Goal: Use online tool/utility: Utilize a website feature to perform a specific function

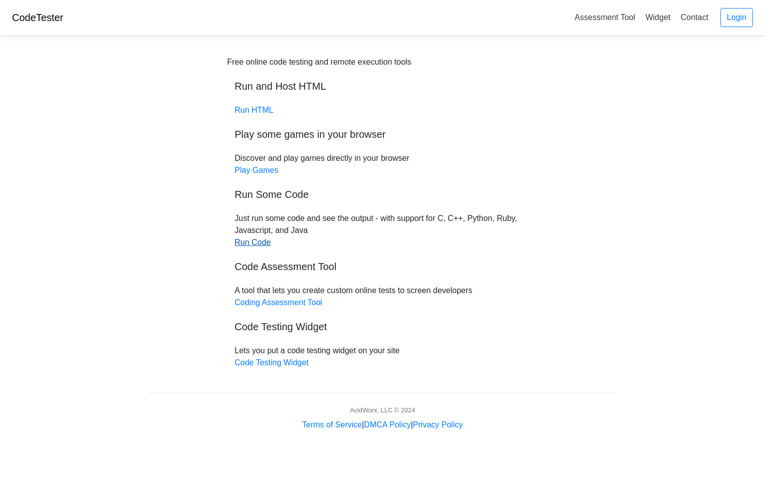
click at [253, 241] on link "Run Code" at bounding box center [253, 242] width 36 height 9
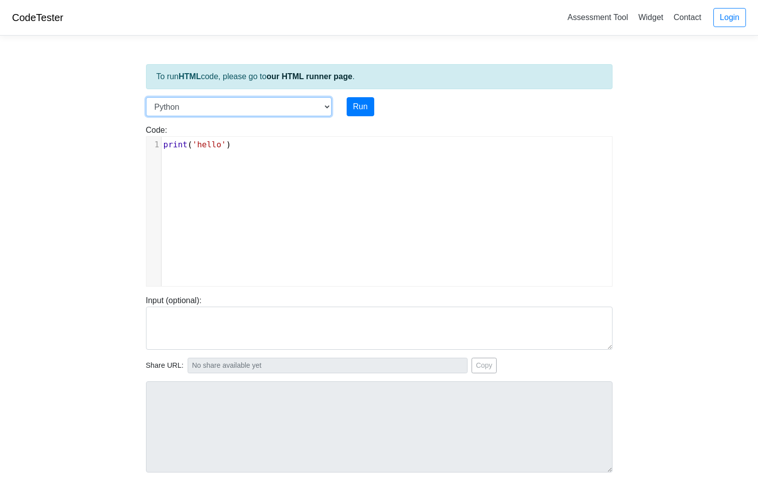
click at [326, 109] on select "C C++ Go Java Javascript Python Ruby" at bounding box center [239, 106] width 186 height 19
select select "c"
click at [146, 97] on select "C C++ Go Java Javascript Python Ruby" at bounding box center [239, 106] width 186 height 19
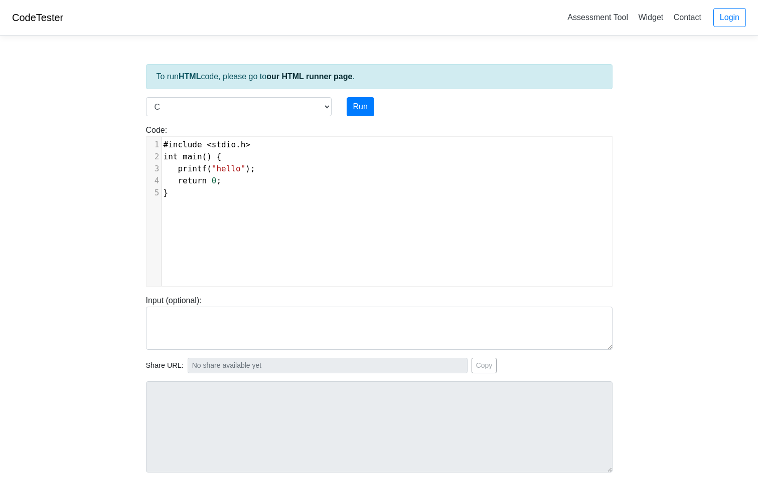
scroll to position [4, 0]
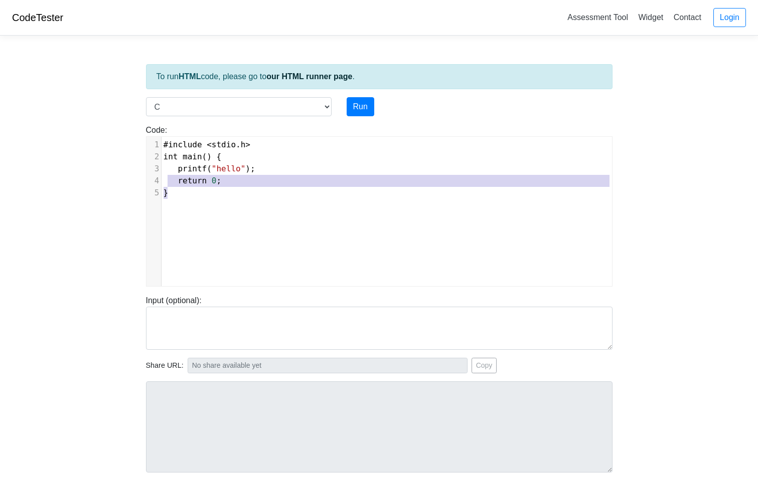
type textarea "#include <stdio.h> int main() { printf("hello"); return 0; }"
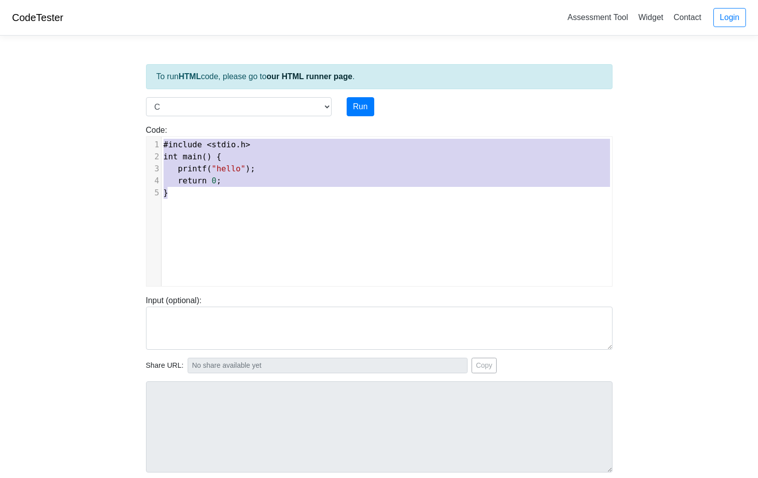
drag, startPoint x: 182, startPoint y: 197, endPoint x: 152, endPoint y: 145, distance: 59.5
click at [161, 145] on div "1 #include < stdio . h > 2 int main () { 3 printf ( "hello" ); 4 return 0 ; 5 }" at bounding box center [390, 169] width 458 height 60
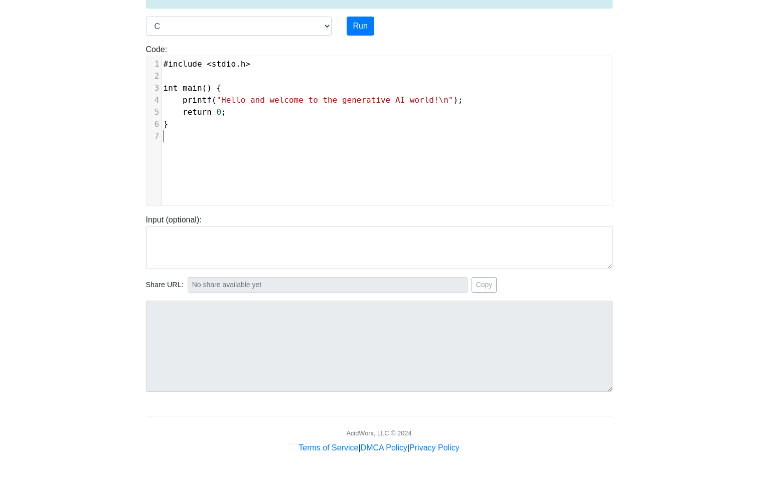
scroll to position [31, 0]
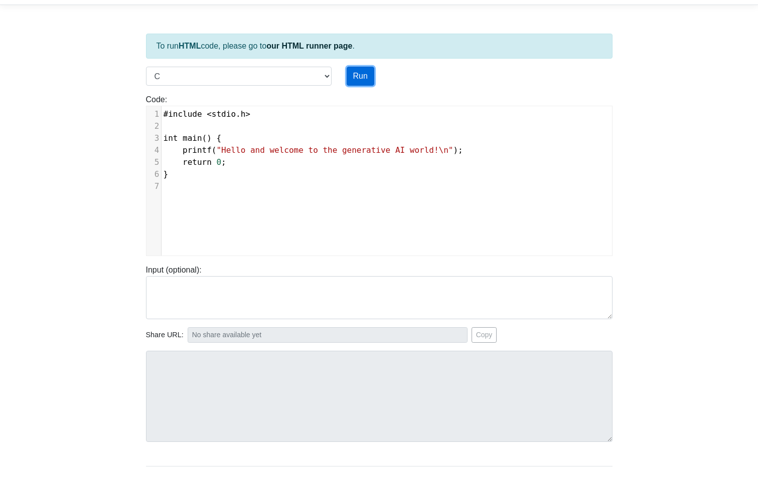
click at [362, 80] on button "Run" at bounding box center [361, 76] width 28 height 19
type input "[URL][DOMAIN_NAME]"
type textarea "Stdout: Hello and welcome to the generative AI world!"
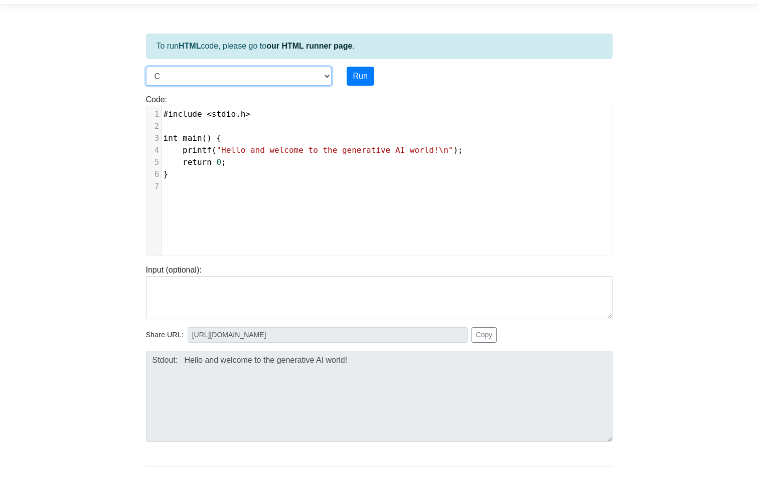
click at [324, 76] on select "C C++ Go Java Javascript Python Ruby" at bounding box center [239, 76] width 186 height 19
select select "javascript"
click at [146, 67] on select "C C++ Go Java Javascript Python Ruby" at bounding box center [239, 76] width 186 height 19
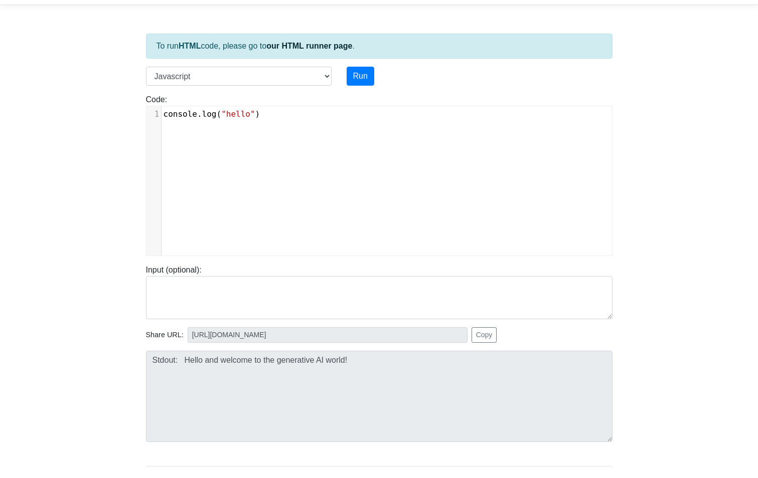
scroll to position [4, 0]
type textarea "console.log("hello")"
drag, startPoint x: 273, startPoint y: 117, endPoint x: 151, endPoint y: 116, distance: 121.9
click at [161, 116] on div "1 console . log ( "hello" )" at bounding box center [390, 114] width 458 height 12
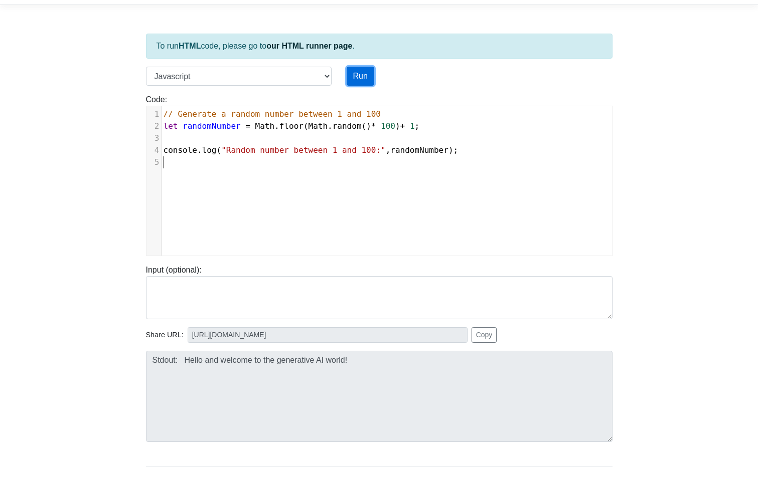
click at [359, 79] on button "Run" at bounding box center [361, 76] width 28 height 19
type input "[URL][DOMAIN_NAME]"
type textarea "Stdout: Random number between 1 and 100: 91"
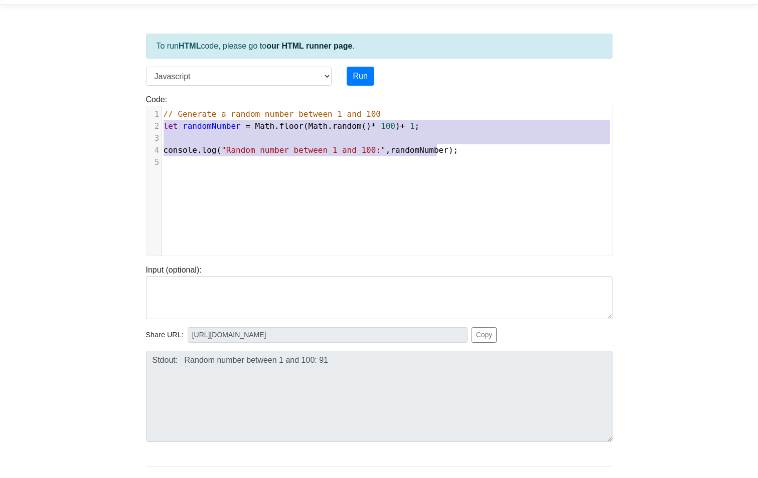
type textarea "// Generate a random number between 1 and 100 let randomNumber = Math.floor(Mat…"
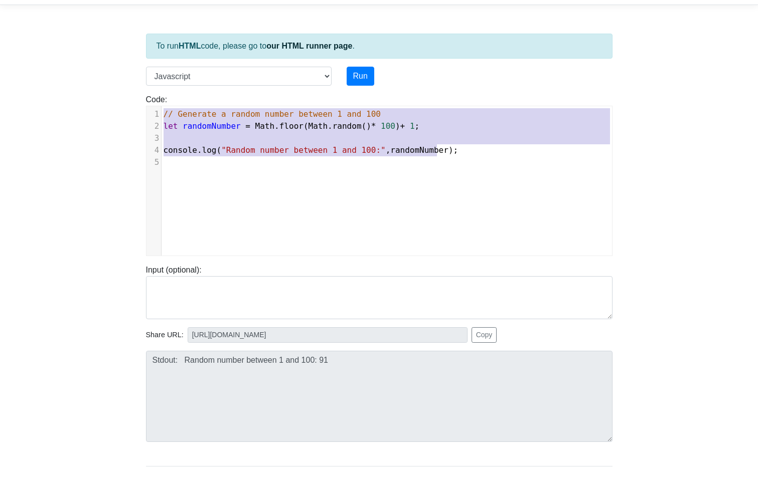
drag, startPoint x: 448, startPoint y: 156, endPoint x: 130, endPoint y: 113, distance: 320.4
click at [130, 113] on body "CodeTester Assessment Tool Widget Contact Login To run HTML code, please go to …" at bounding box center [379, 236] width 758 height 535
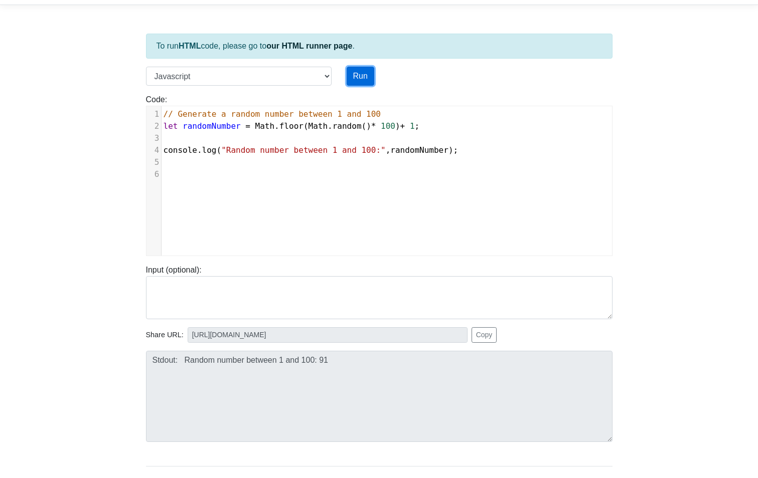
click at [358, 73] on button "Run" at bounding box center [361, 76] width 28 height 19
type input "[URL][DOMAIN_NAME]"
type textarea "Stdout: Random number between 1 and 100: 55"
